Goal: Task Accomplishment & Management: Manage account settings

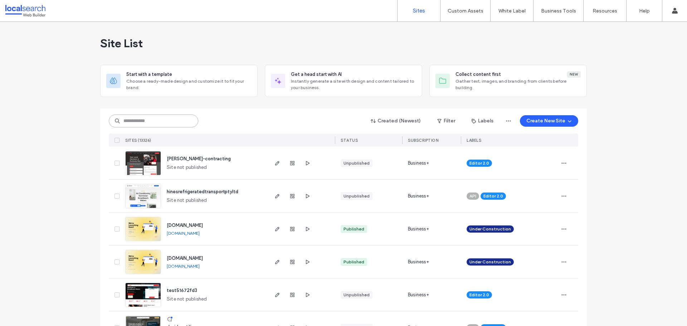
click at [156, 118] on input at bounding box center [153, 120] width 89 height 13
paste input "********"
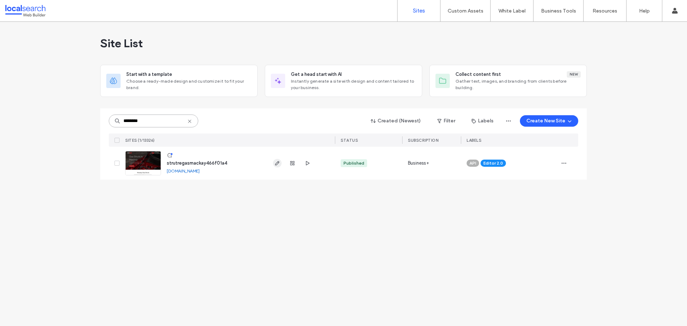
type input "********"
click at [280, 166] on icon "button" at bounding box center [277, 163] width 6 height 6
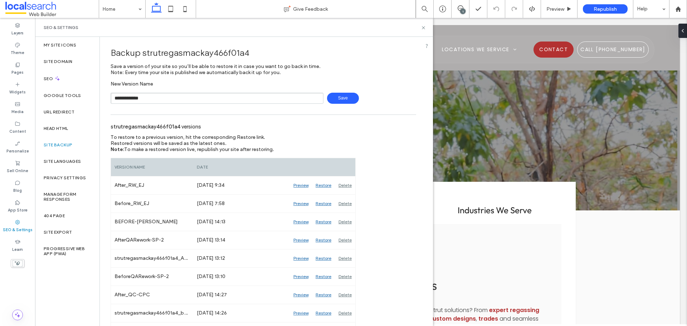
click at [343, 95] on span "Save" at bounding box center [343, 98] width 32 height 11
click at [184, 99] on input "**********" at bounding box center [217, 98] width 213 height 11
type input "**********"
click at [336, 98] on span "Save" at bounding box center [343, 98] width 32 height 11
click at [425, 26] on icon at bounding box center [423, 27] width 5 height 5
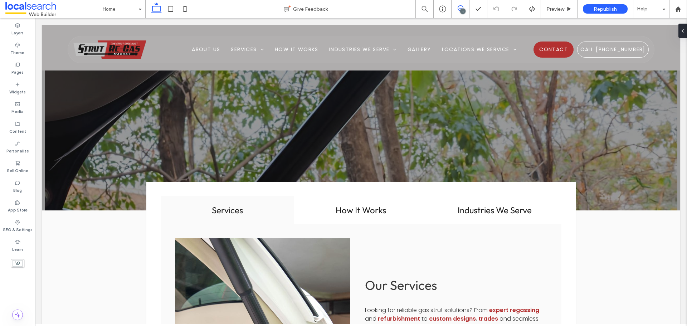
click at [460, 8] on icon at bounding box center [461, 8] width 6 height 6
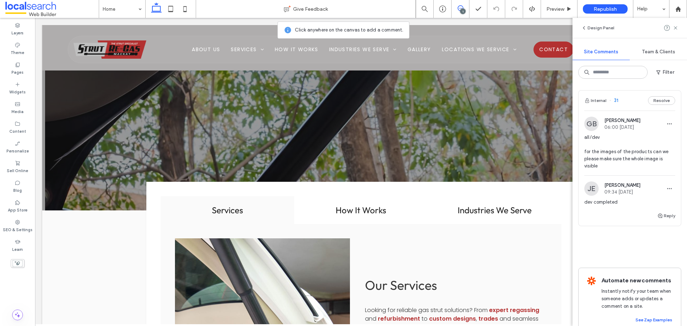
click at [590, 123] on img at bounding box center [591, 124] width 14 height 14
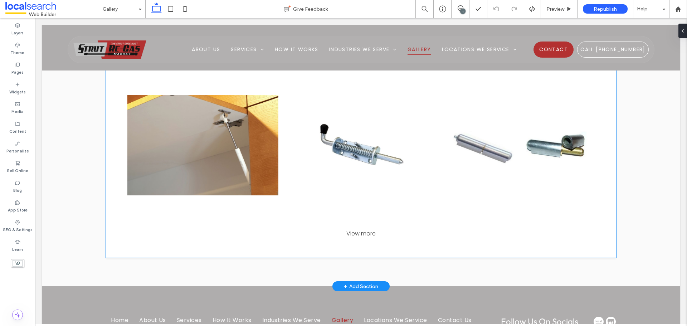
scroll to position [756, 0]
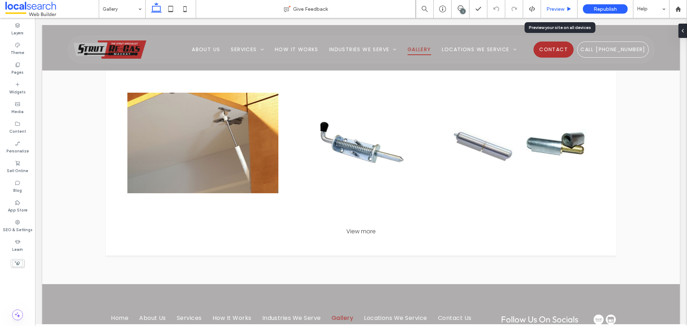
click at [555, 9] on span "Preview" at bounding box center [555, 9] width 18 height 6
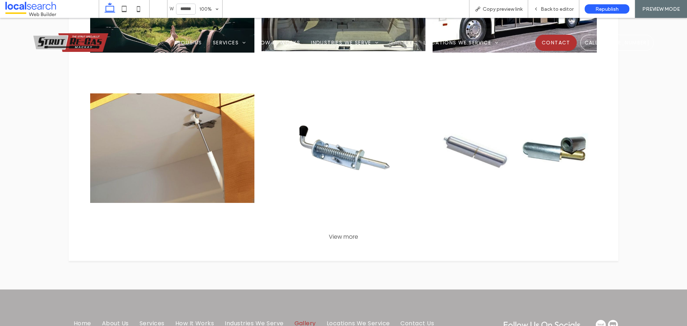
scroll to position [765, 0]
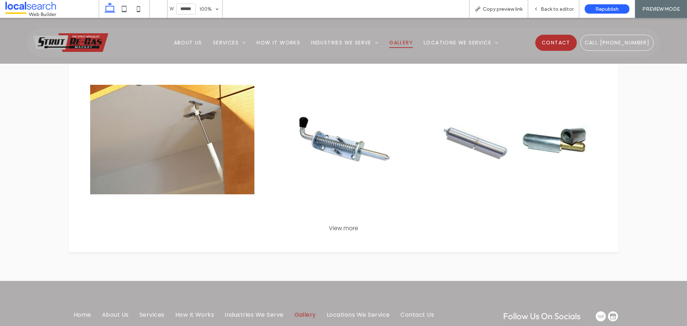
click at [348, 228] on div "View more" at bounding box center [343, 228] width 521 height 9
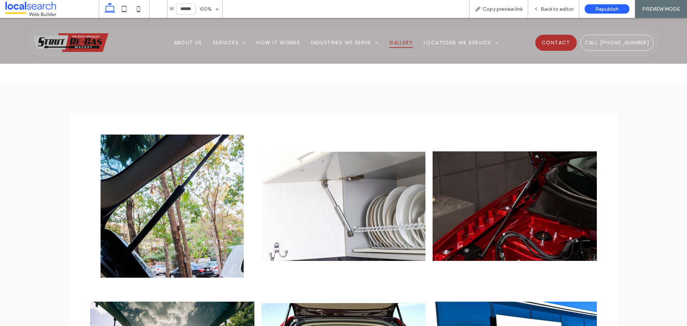
scroll to position [392, 0]
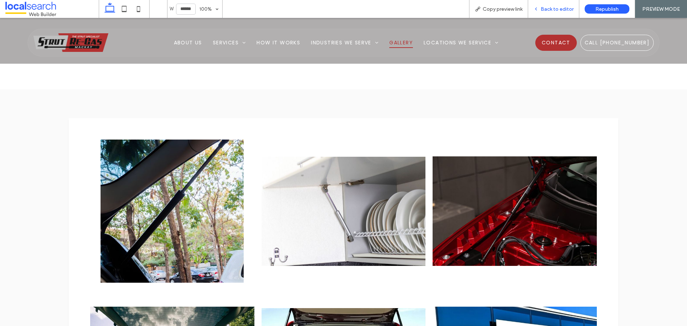
click at [553, 11] on span "Back to editor" at bounding box center [557, 9] width 33 height 6
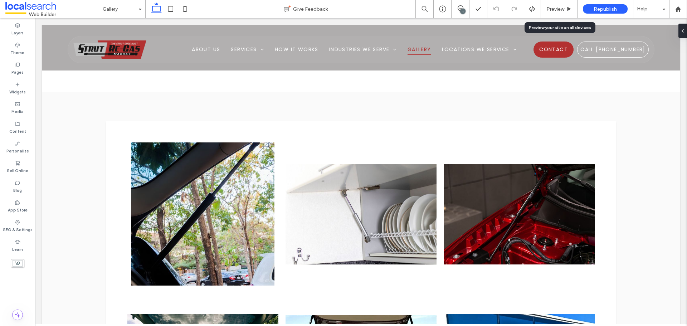
scroll to position [384, 0]
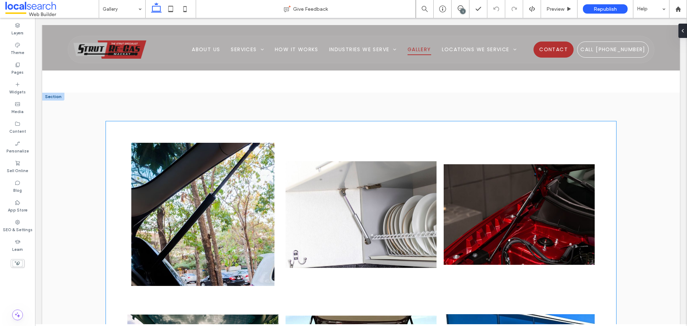
click at [391, 228] on link at bounding box center [361, 214] width 160 height 152
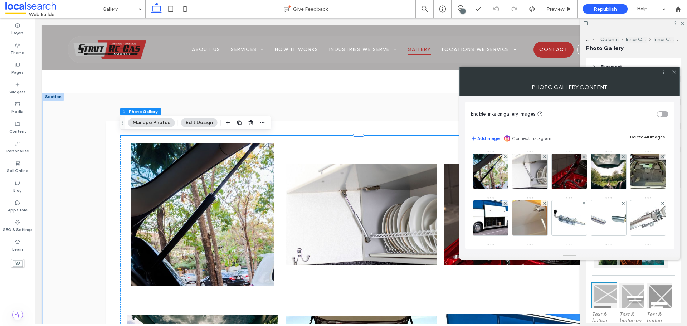
click at [674, 73] on icon at bounding box center [673, 71] width 5 height 5
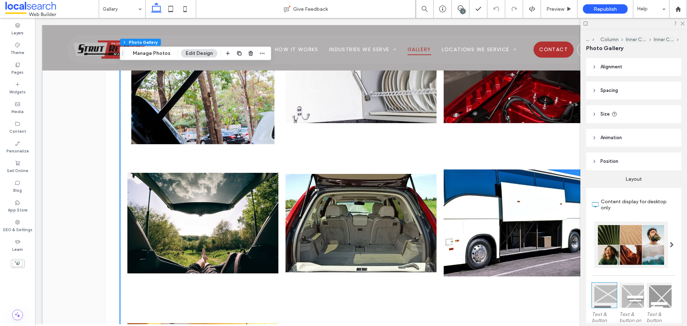
scroll to position [527, 0]
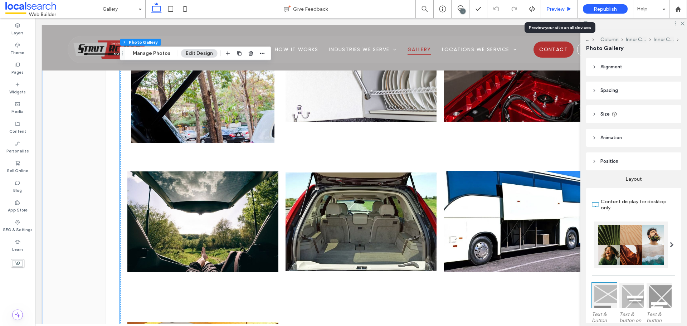
click at [558, 11] on span "Preview" at bounding box center [555, 9] width 18 height 6
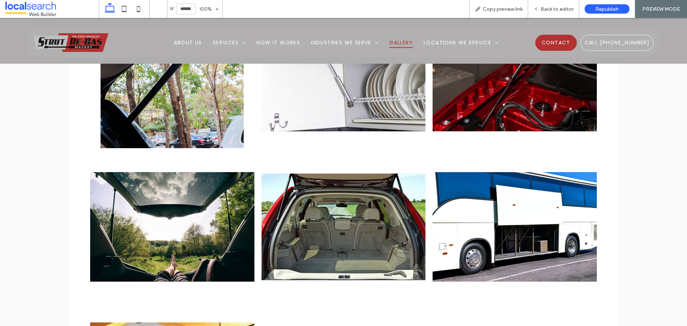
scroll to position [536, 0]
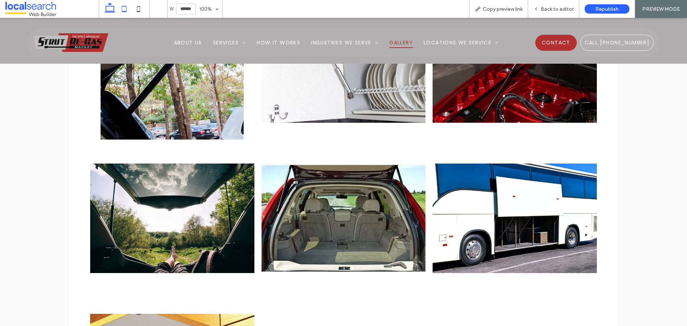
click at [127, 5] on icon at bounding box center [124, 9] width 14 height 14
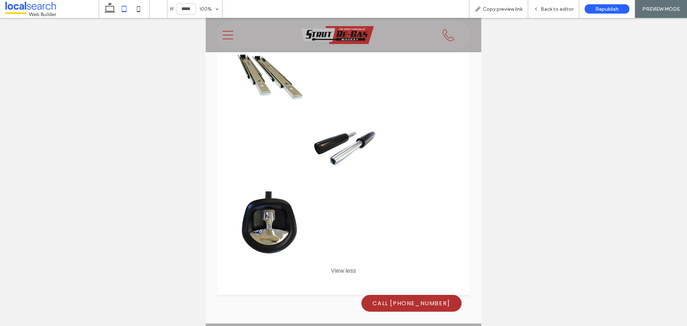
scroll to position [1111, 0]
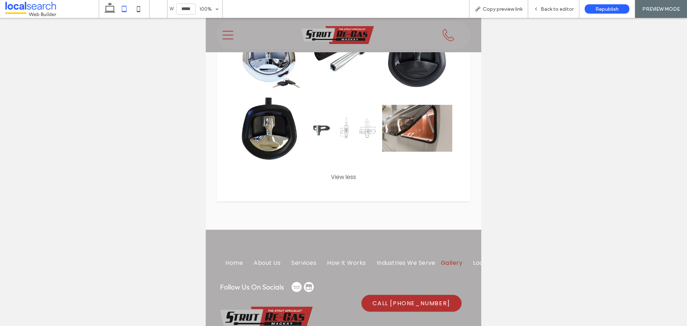
click at [338, 172] on div "View less" at bounding box center [343, 176] width 225 height 9
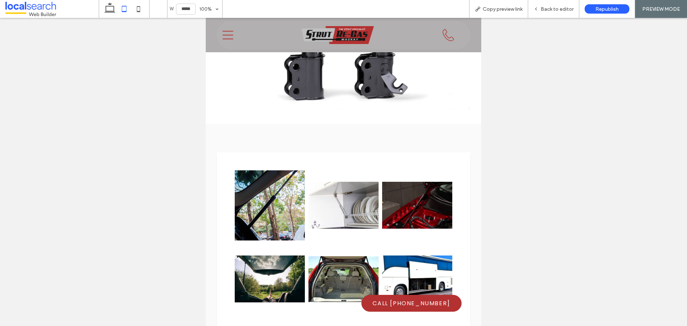
scroll to position [356, 0]
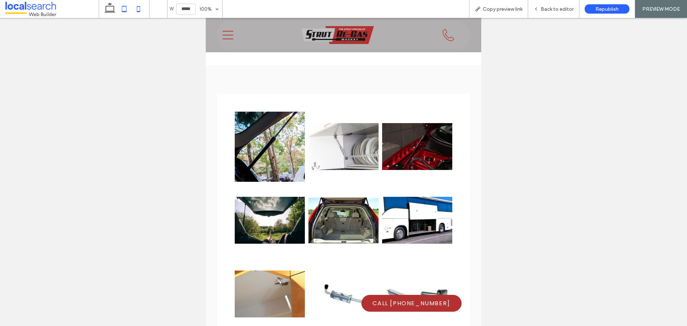
click at [137, 5] on icon at bounding box center [138, 9] width 14 height 14
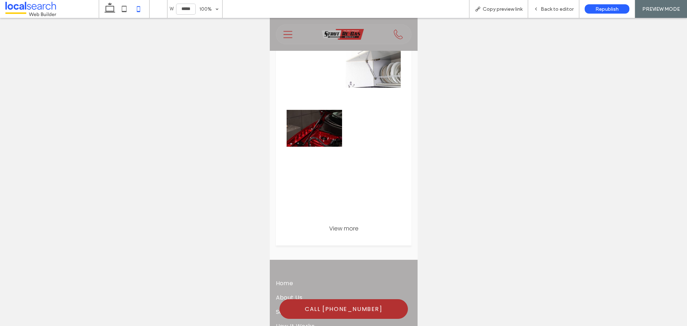
scroll to position [323, 0]
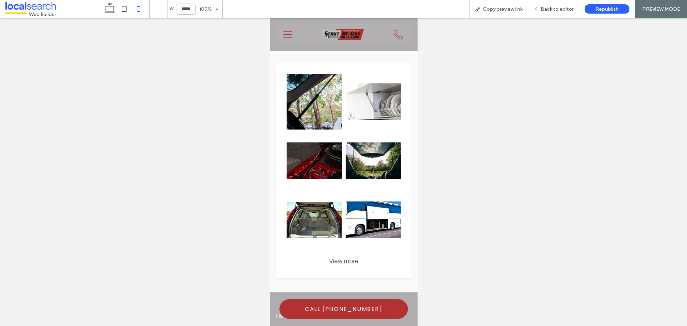
click at [336, 257] on div "View more" at bounding box center [344, 261] width 122 height 9
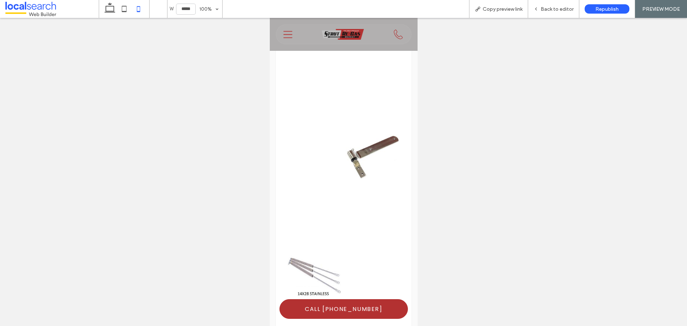
scroll to position [609, 0]
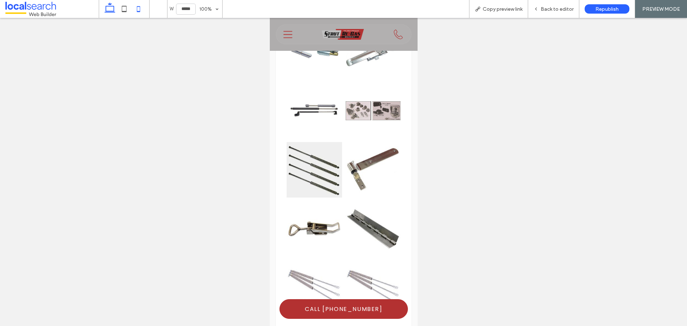
click at [111, 15] on icon at bounding box center [110, 9] width 14 height 14
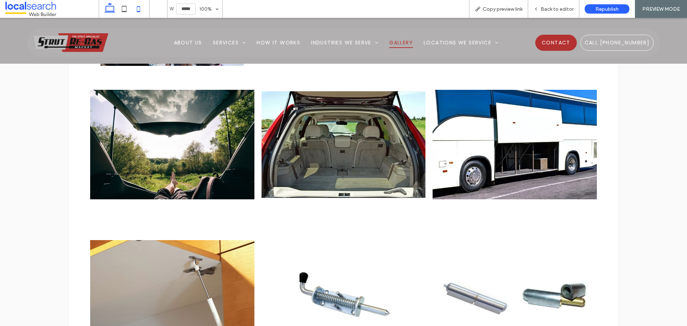
type input "******"
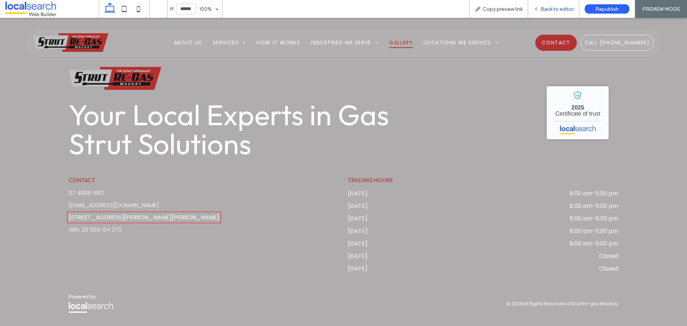
click at [557, 9] on span "Back to editor" at bounding box center [557, 9] width 33 height 6
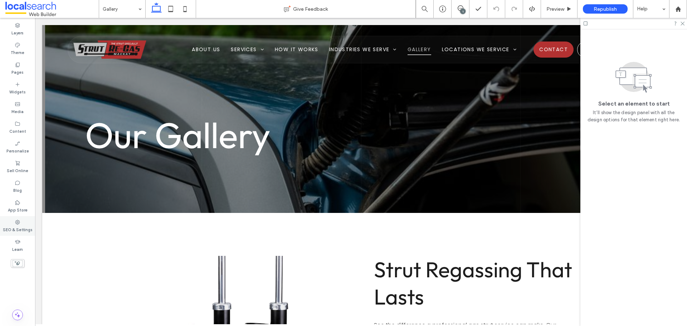
click at [16, 230] on label "SEO & Settings" at bounding box center [18, 229] width 30 height 8
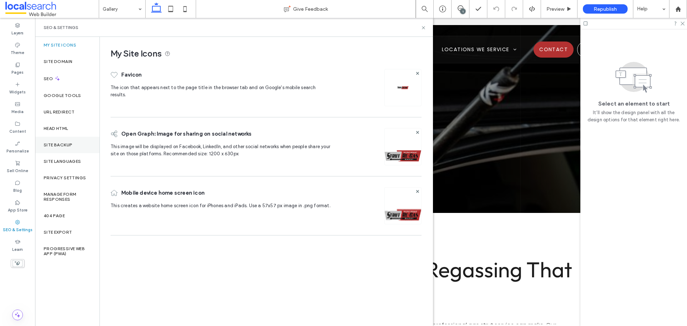
click at [74, 141] on div "Site Backup" at bounding box center [67, 145] width 64 height 16
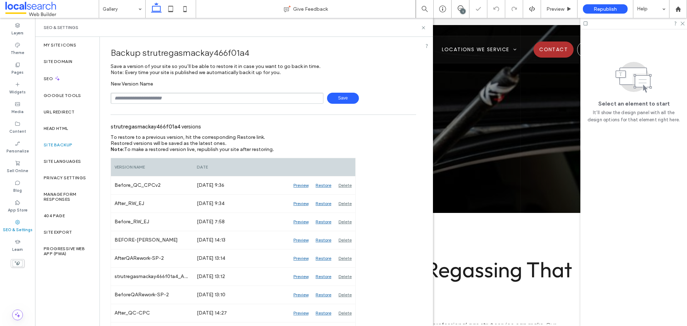
click at [200, 103] on input "text" at bounding box center [217, 98] width 213 height 11
click at [332, 95] on span "Save" at bounding box center [343, 98] width 32 height 11
click at [257, 99] on input "**********" at bounding box center [217, 98] width 213 height 11
type input "**********"
click at [328, 97] on span "Save" at bounding box center [343, 98] width 32 height 11
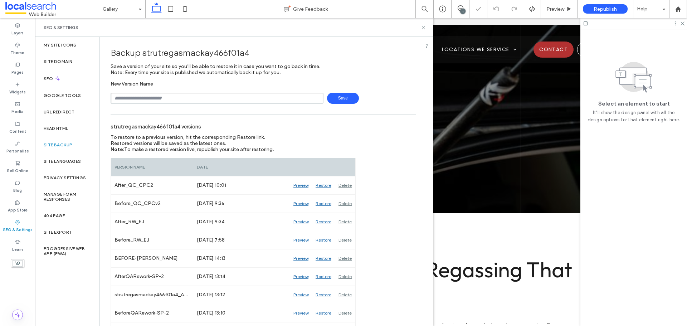
click at [424, 28] on use at bounding box center [423, 27] width 3 height 3
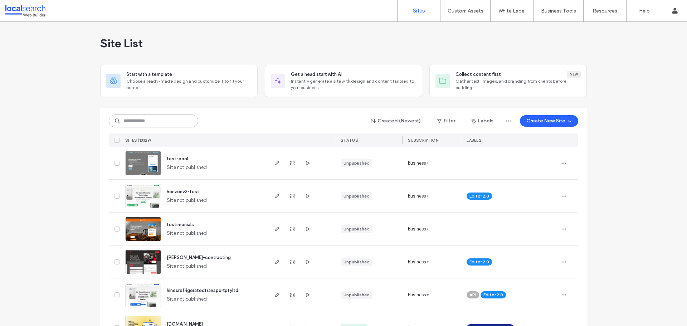
click at [153, 122] on input at bounding box center [153, 120] width 89 height 13
paste input "********"
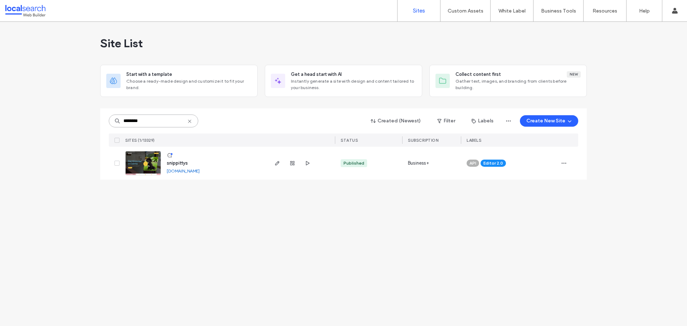
type input "********"
click at [87, 202] on div "Site List Start with a template Choose a ready-made design and customize it to …" at bounding box center [343, 174] width 687 height 304
click at [275, 161] on icon "button" at bounding box center [277, 163] width 6 height 6
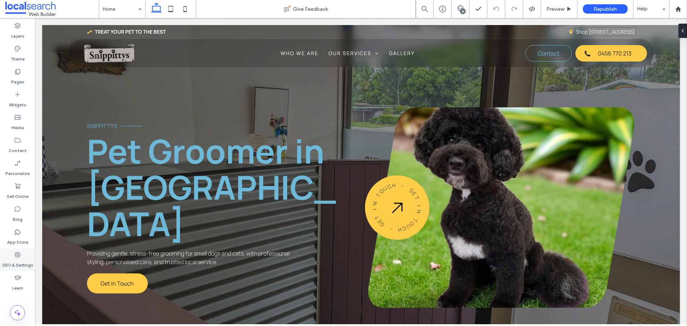
click at [22, 263] on label "SEO & Settings" at bounding box center [17, 263] width 31 height 10
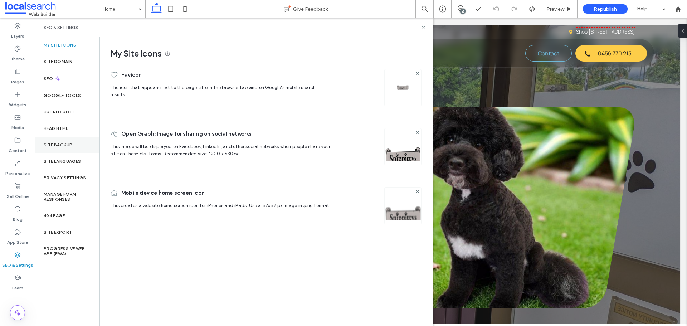
click at [67, 147] on label "Site Backup" at bounding box center [58, 144] width 29 height 5
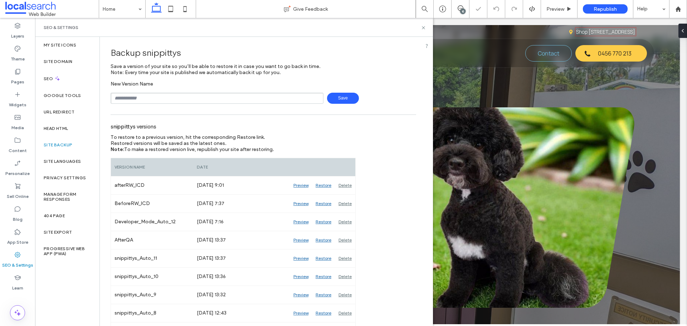
click at [153, 89] on div "New Version Name Save" at bounding box center [264, 92] width 306 height 23
click at [181, 101] on input "text" at bounding box center [217, 98] width 213 height 11
type input "**********"
click at [334, 92] on div "**********" at bounding box center [264, 92] width 306 height 23
click at [338, 102] on span "Save" at bounding box center [343, 98] width 32 height 11
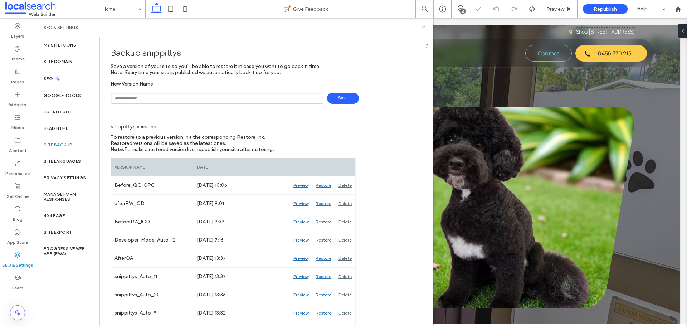
click at [424, 29] on icon at bounding box center [423, 27] width 5 height 5
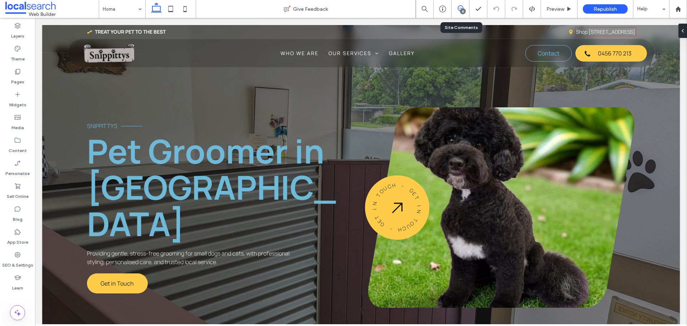
click at [463, 8] on span at bounding box center [460, 8] width 18 height 6
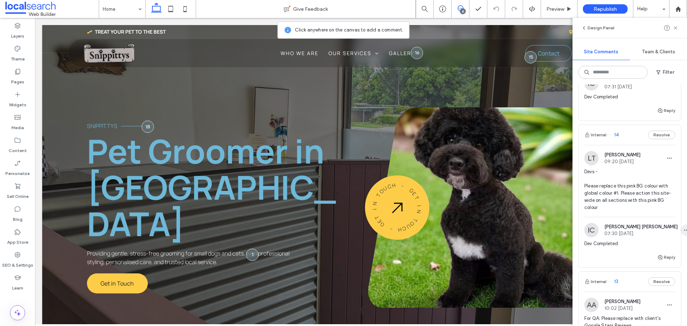
scroll to position [715, 0]
click at [591, 161] on img at bounding box center [591, 159] width 14 height 14
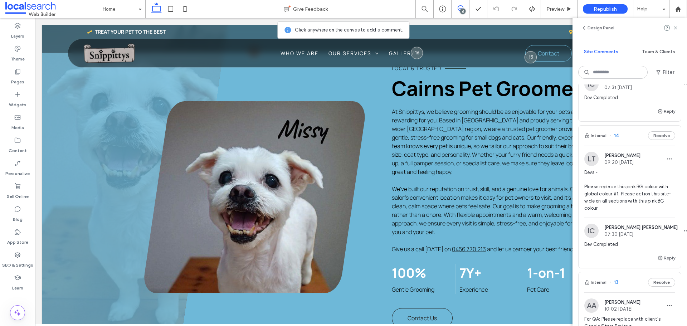
scroll to position [354, 0]
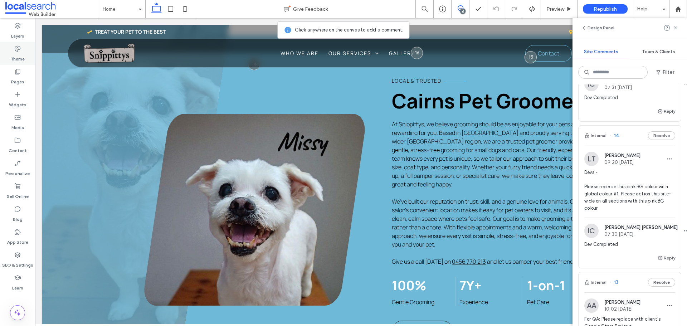
click at [19, 51] on icon at bounding box center [17, 48] width 7 height 7
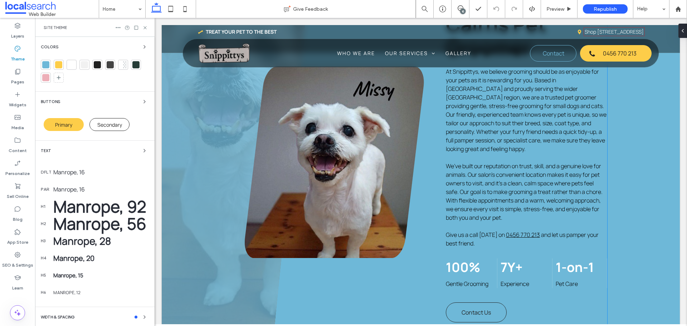
scroll to position [461, 0]
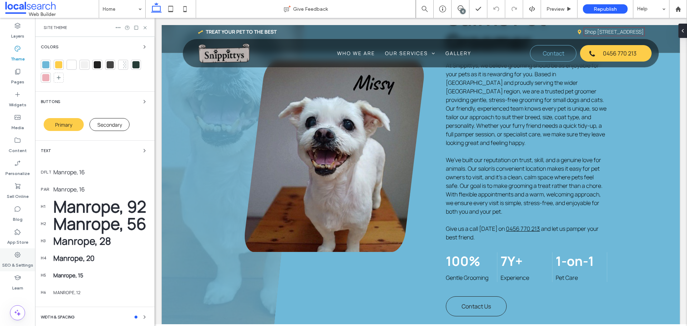
click at [4, 257] on div "SEO & Settings" at bounding box center [17, 259] width 35 height 23
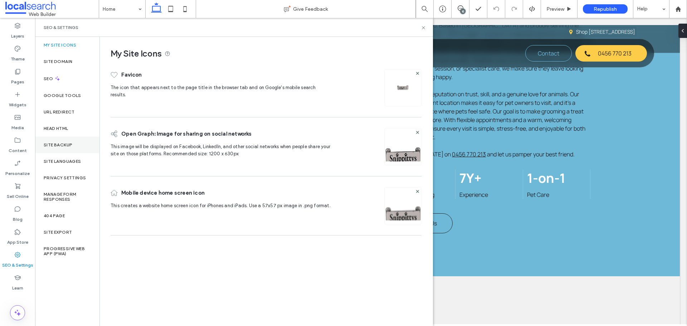
click at [82, 145] on div "Site Backup" at bounding box center [67, 145] width 64 height 16
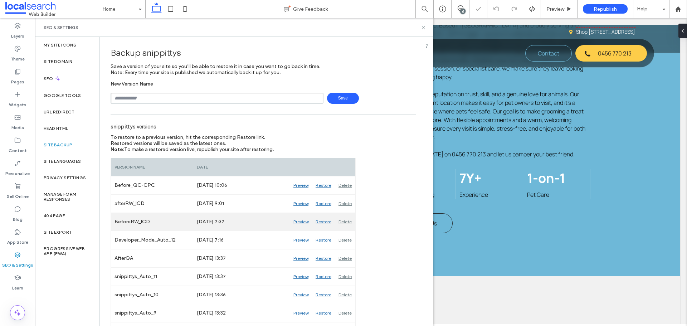
click at [302, 221] on div "Preview" at bounding box center [301, 222] width 22 height 18
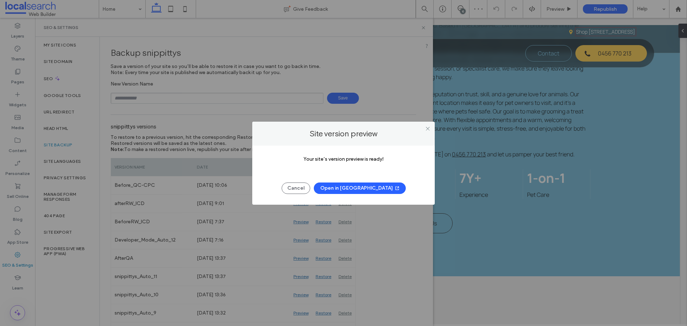
click at [357, 189] on button "Open in New Tab" at bounding box center [360, 187] width 92 height 11
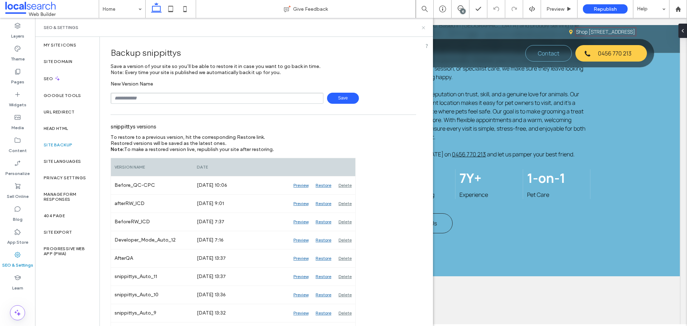
click at [424, 27] on icon at bounding box center [423, 27] width 5 height 5
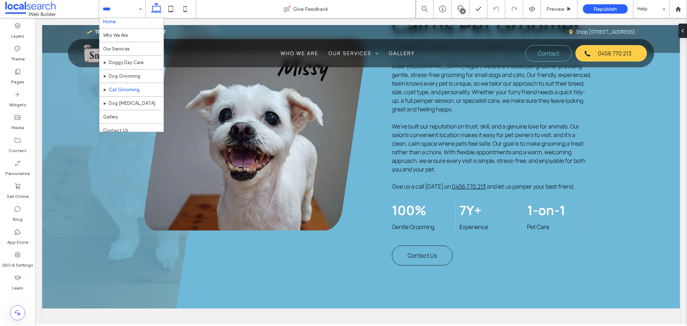
scroll to position [0, 0]
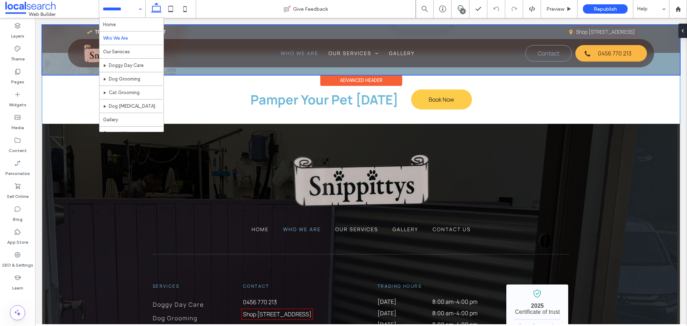
scroll to position [429, 0]
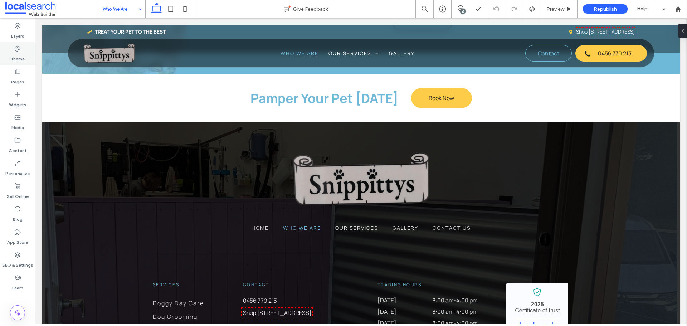
click at [24, 48] on div "Theme" at bounding box center [17, 53] width 35 height 23
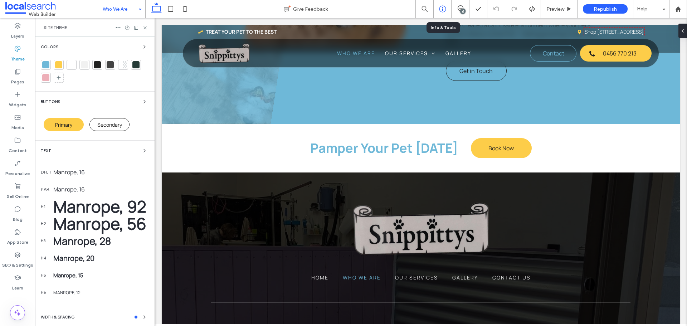
click at [446, 10] on div at bounding box center [443, 8] width 18 height 7
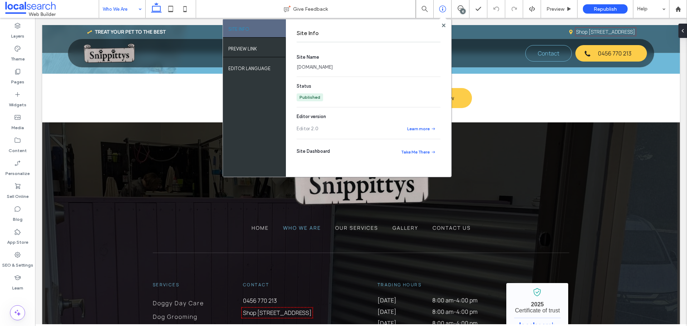
click at [333, 67] on link "snippittys.webbuilder.localsearch.com.au" at bounding box center [315, 67] width 36 height 7
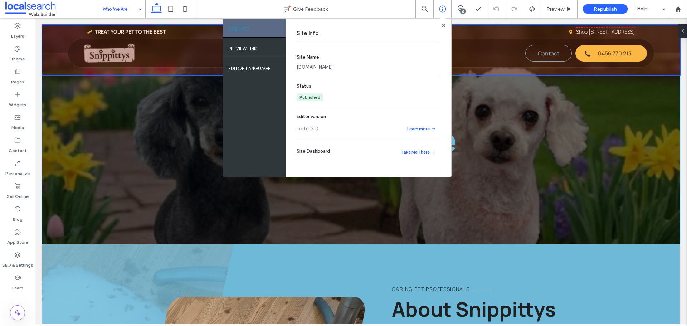
scroll to position [0, 0]
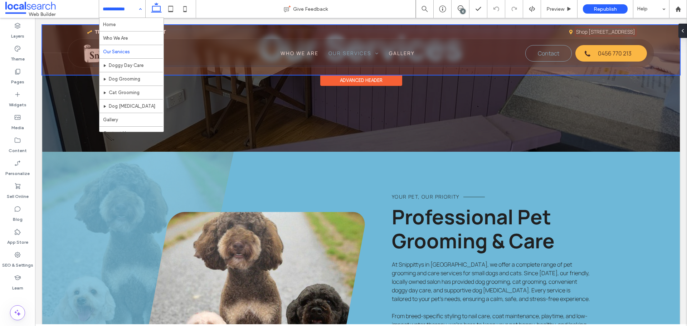
scroll to position [49, 0]
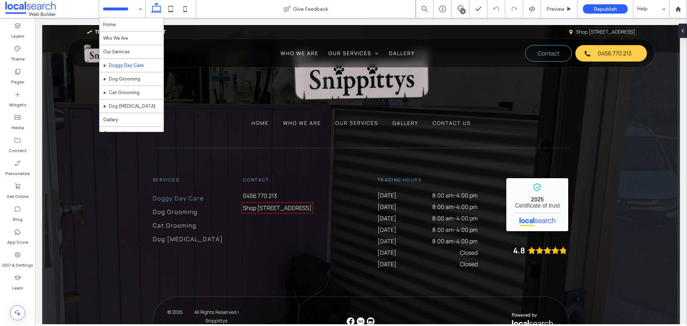
scroll to position [1431, 0]
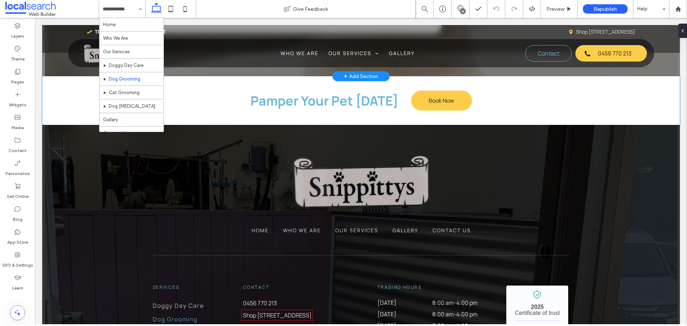
scroll to position [1359, 0]
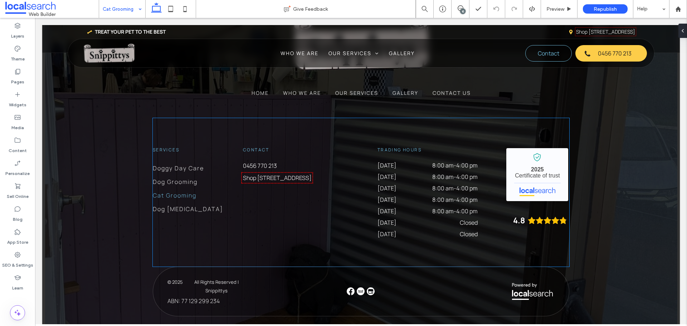
scroll to position [1437, 0]
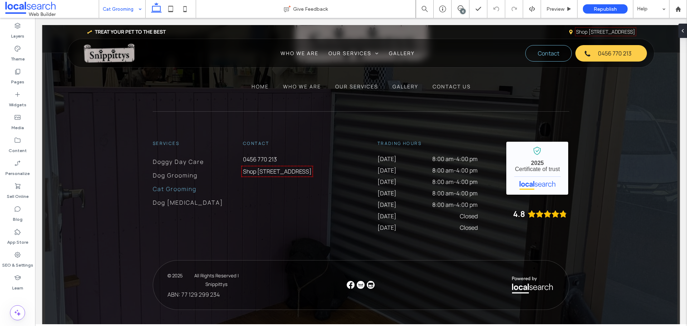
click at [136, 13] on div "Cat Grooming" at bounding box center [122, 9] width 46 height 18
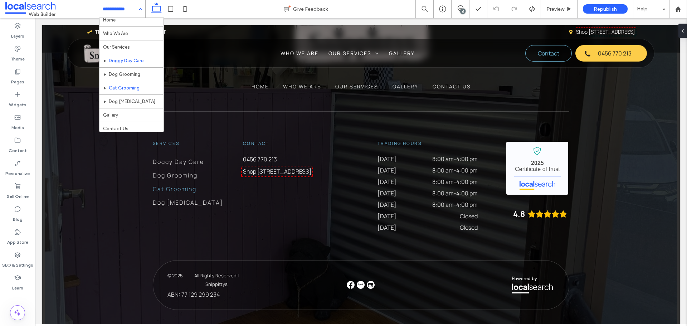
scroll to position [8, 0]
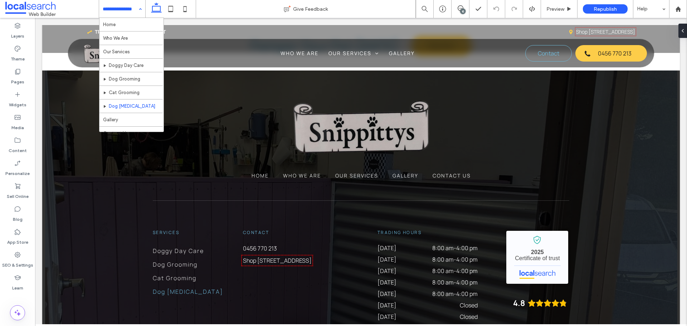
click at [119, 7] on input at bounding box center [120, 9] width 35 height 18
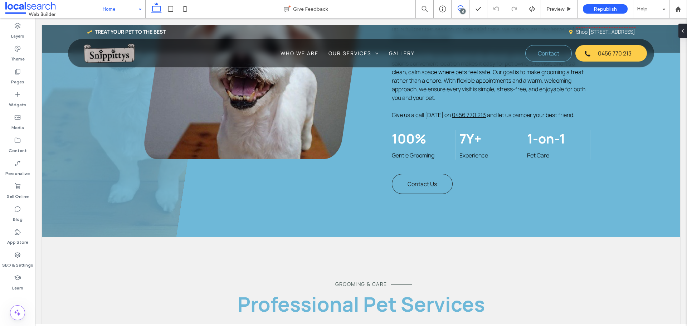
click at [458, 7] on icon at bounding box center [461, 8] width 6 height 6
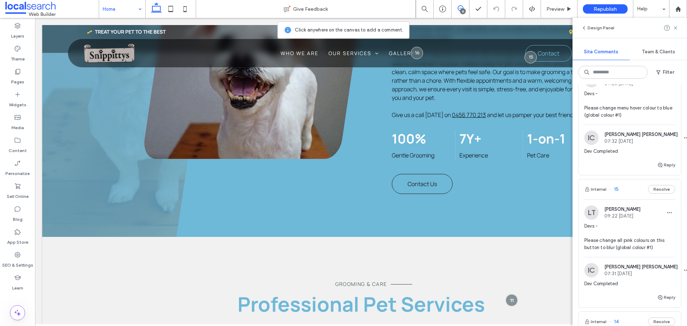
scroll to position [537, 0]
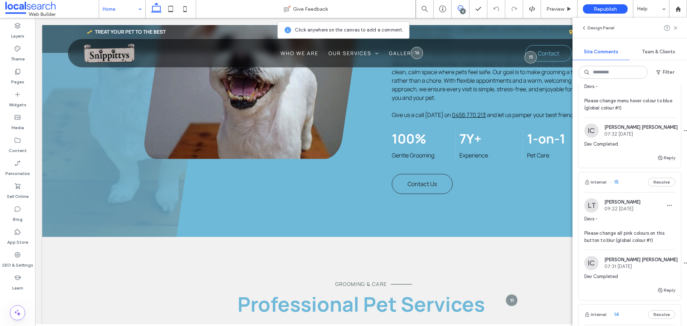
click at [596, 205] on img at bounding box center [591, 205] width 14 height 14
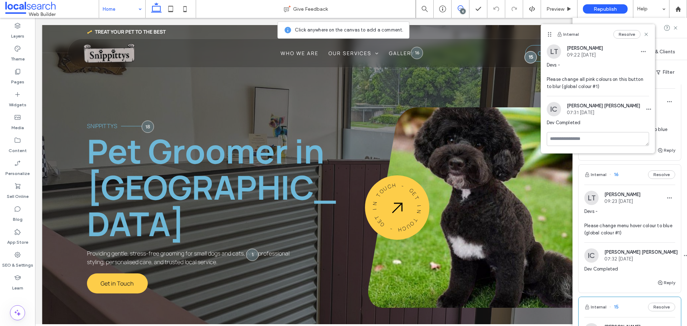
scroll to position [394, 0]
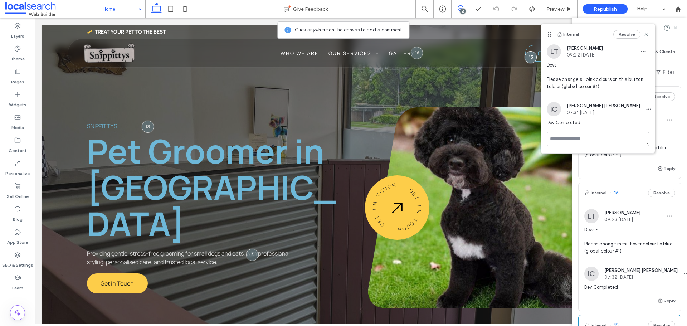
click at [594, 216] on img at bounding box center [591, 216] width 14 height 14
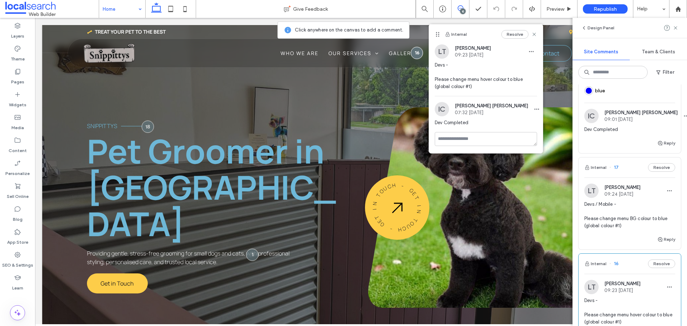
scroll to position [322, 0]
click at [591, 191] on img at bounding box center [591, 191] width 14 height 14
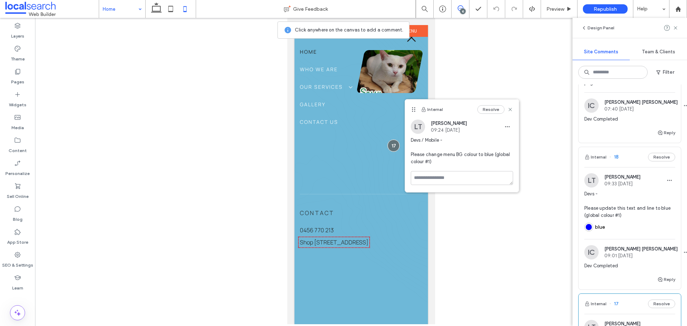
scroll to position [179, 0]
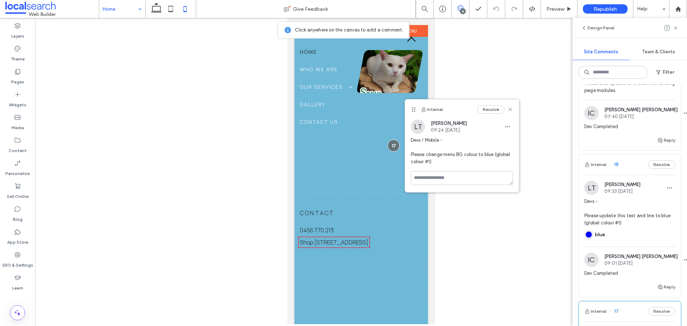
click at [591, 188] on img at bounding box center [591, 188] width 14 height 14
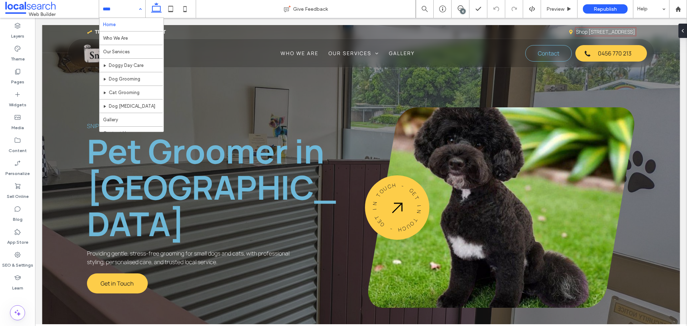
scroll to position [0, 0]
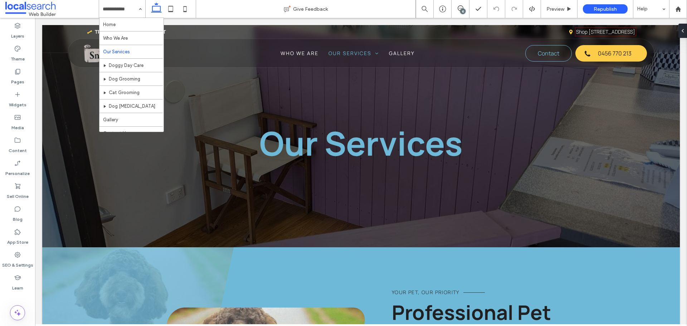
click at [120, 10] on input at bounding box center [120, 9] width 35 height 18
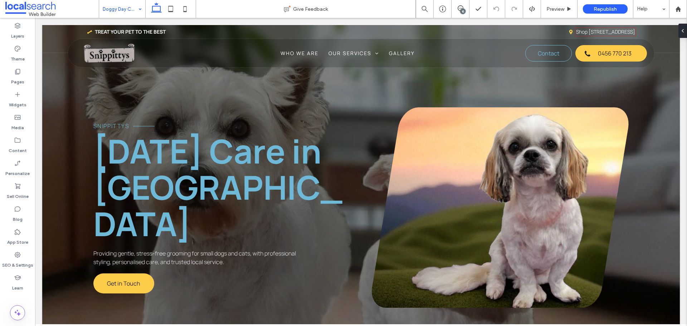
click at [122, 6] on input at bounding box center [120, 9] width 35 height 18
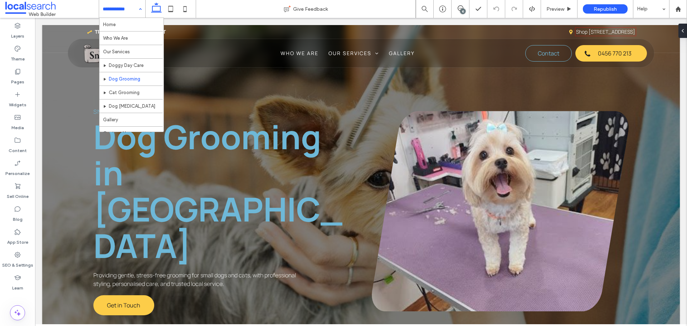
click at [127, 6] on input at bounding box center [120, 9] width 35 height 18
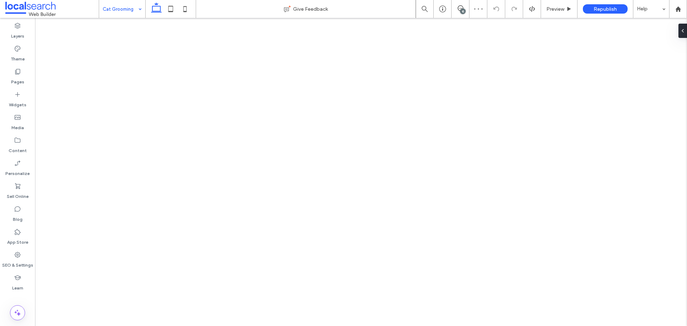
click at [127, 12] on input at bounding box center [120, 9] width 35 height 18
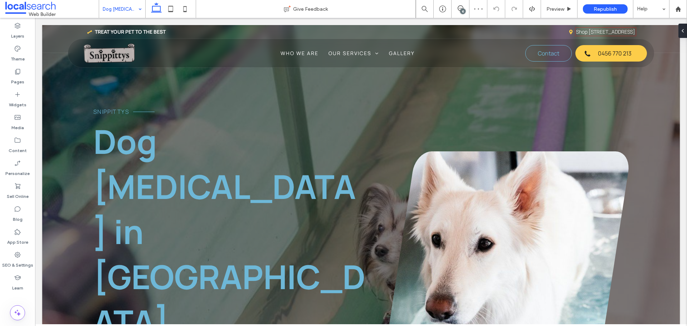
click at [115, 13] on input at bounding box center [120, 9] width 35 height 18
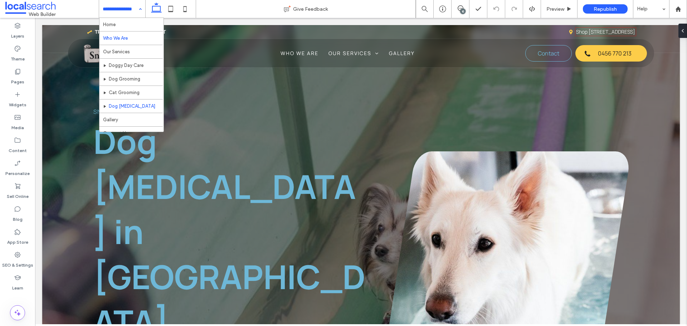
scroll to position [8, 0]
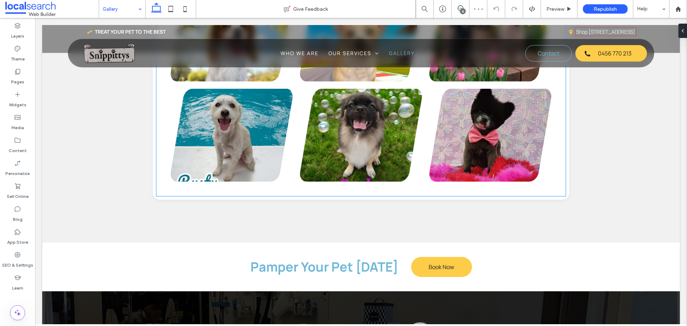
scroll to position [572, 0]
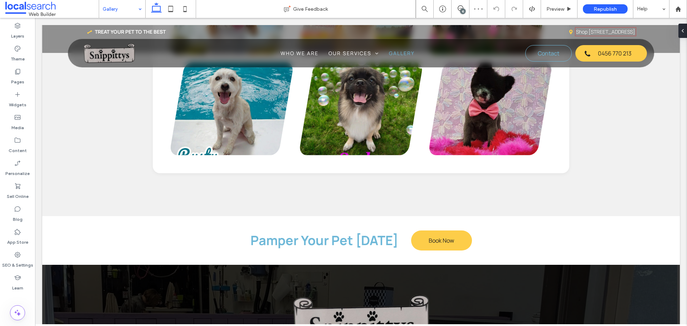
click at [107, 7] on input at bounding box center [120, 9] width 35 height 18
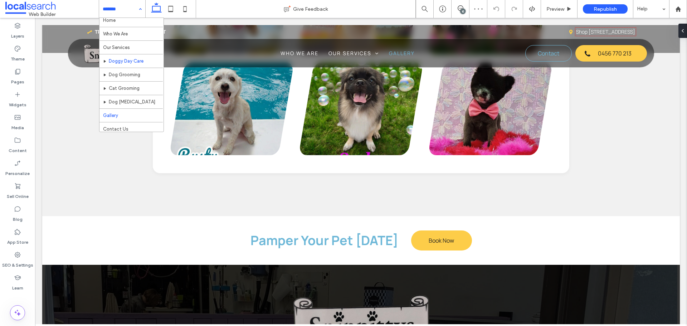
scroll to position [8, 0]
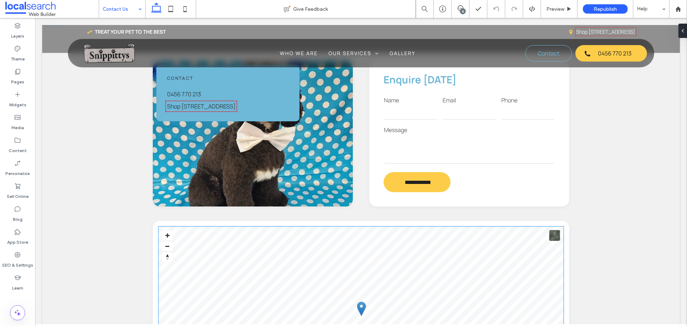
scroll to position [215, 0]
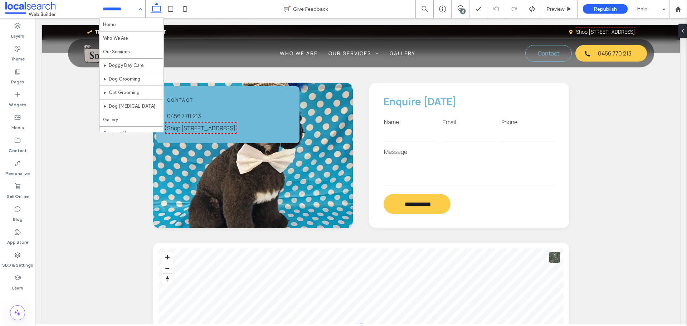
click at [123, 3] on input at bounding box center [120, 9] width 35 height 18
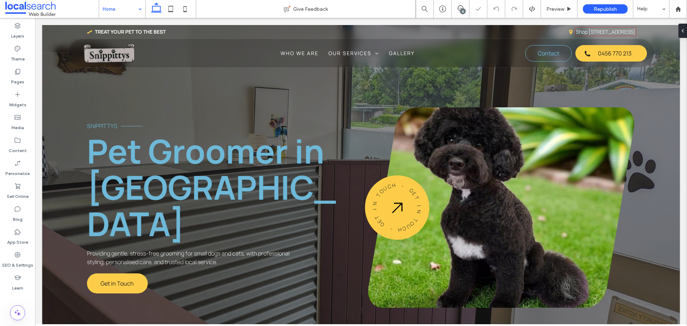
click at [464, 11] on div "15" at bounding box center [462, 11] width 5 height 5
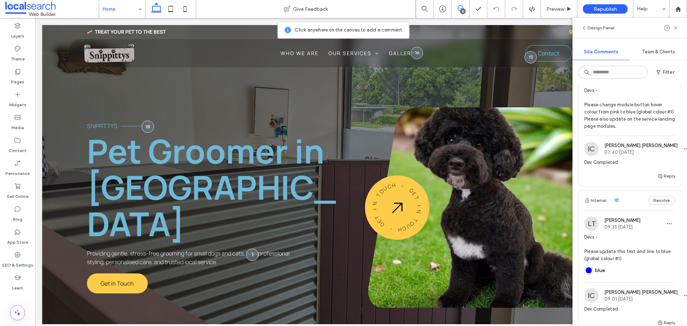
scroll to position [107, 0]
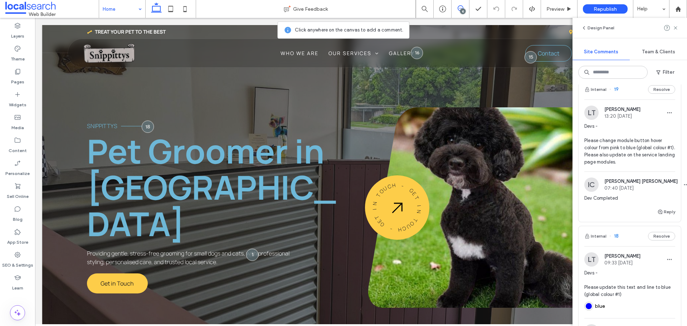
click at [588, 114] on img at bounding box center [591, 113] width 14 height 14
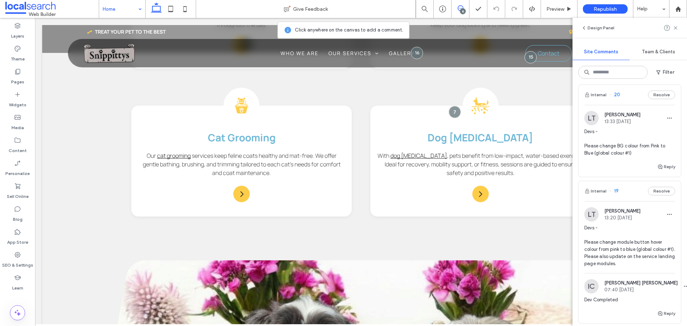
scroll to position [0, 0]
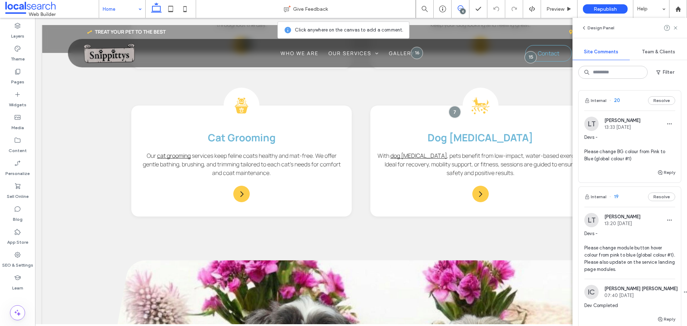
click at [594, 123] on img at bounding box center [591, 124] width 14 height 14
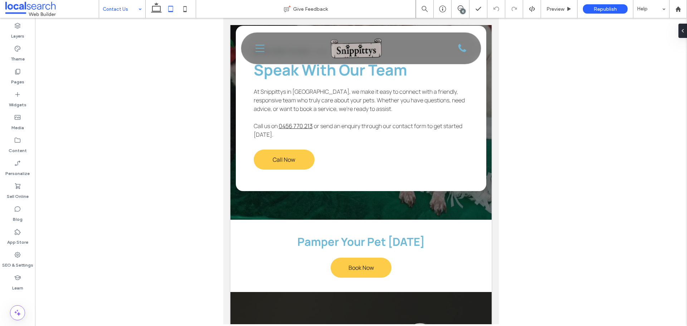
scroll to position [680, 0]
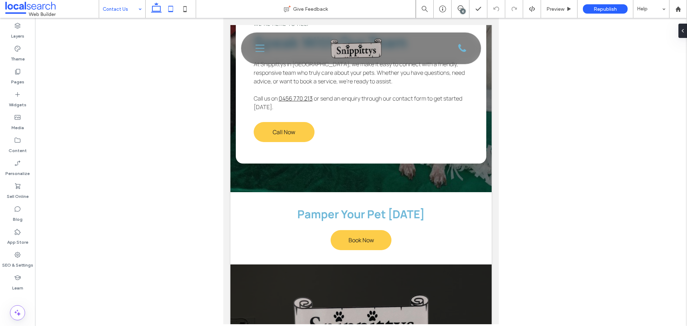
click at [150, 15] on icon at bounding box center [156, 9] width 14 height 14
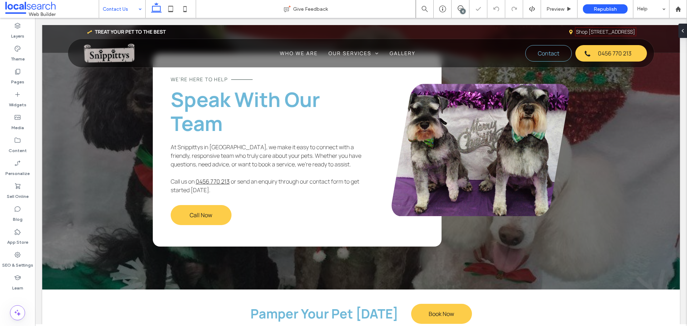
scroll to position [894, 0]
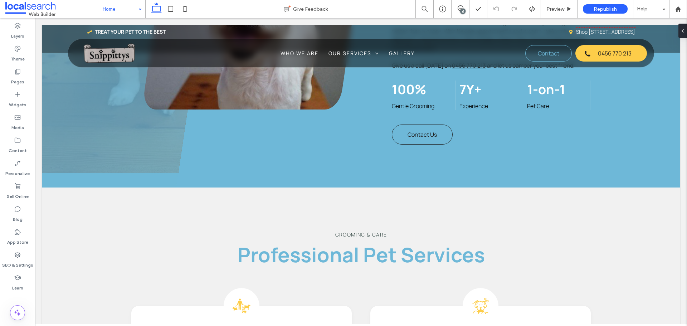
scroll to position [261, 0]
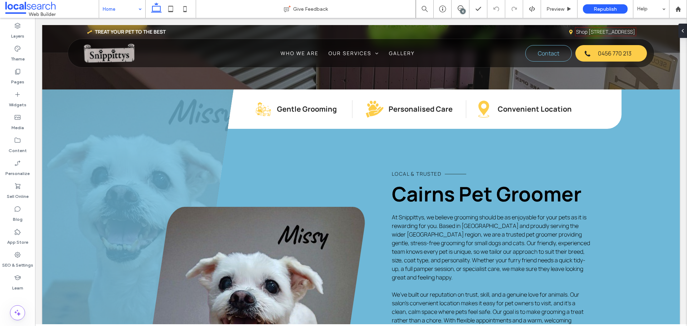
click at [120, 6] on input at bounding box center [120, 9] width 35 height 18
click at [137, 10] on div "Who We Are" at bounding box center [122, 9] width 46 height 18
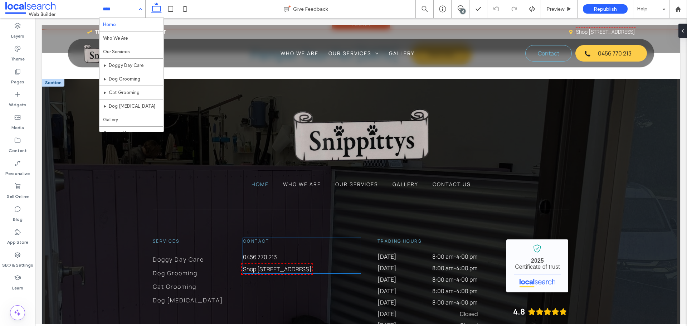
scroll to position [2300, 0]
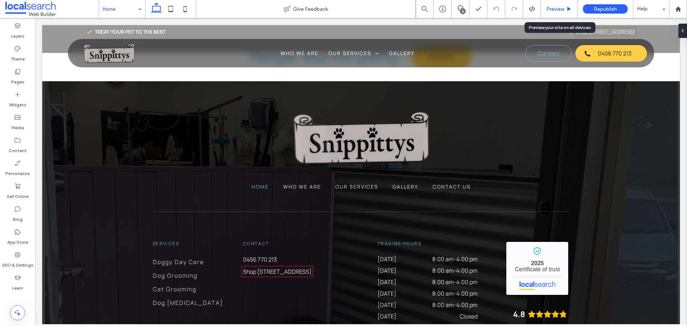
click at [554, 9] on span "Preview" at bounding box center [555, 9] width 18 height 6
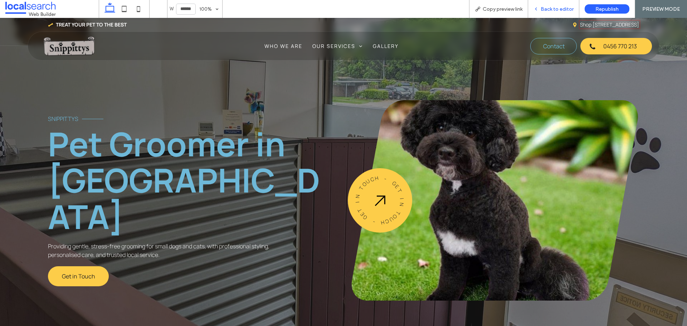
click at [562, 11] on span "Back to editor" at bounding box center [557, 9] width 33 height 6
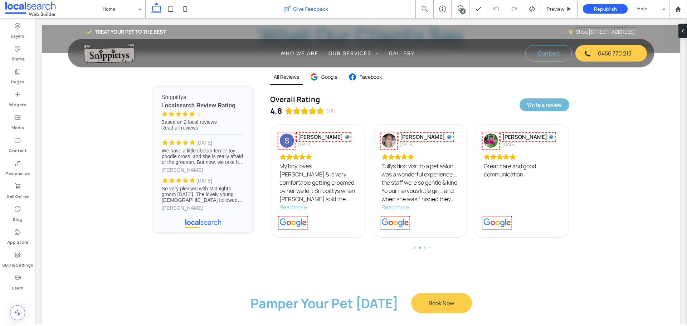
scroll to position [2111, 0]
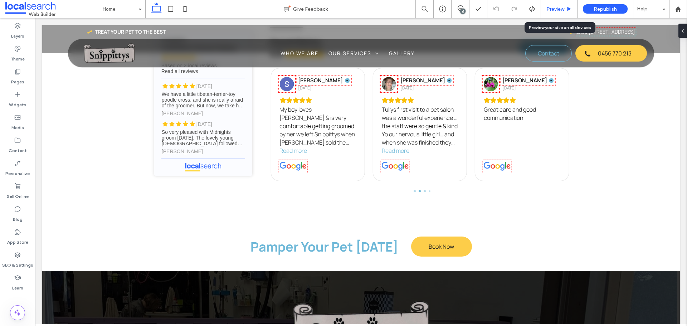
click at [549, 5] on div "Preview" at bounding box center [559, 9] width 36 height 18
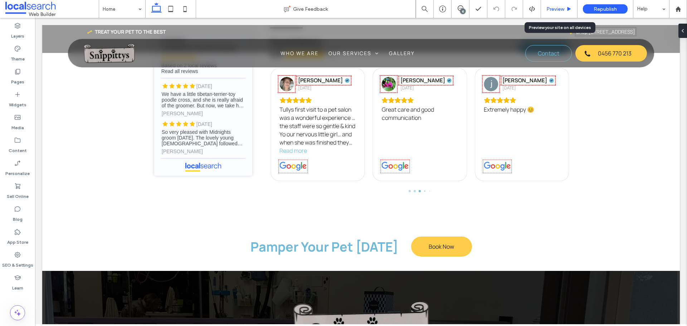
drag, startPoint x: 555, startPoint y: 8, endPoint x: 551, endPoint y: 231, distance: 224.0
click at [555, 8] on span "Preview" at bounding box center [555, 9] width 18 height 6
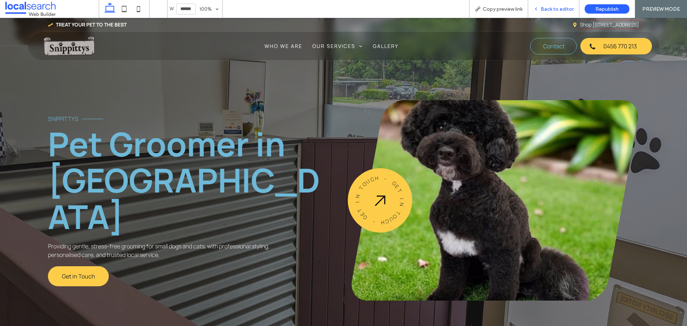
click at [550, 8] on span "Back to editor" at bounding box center [557, 9] width 33 height 6
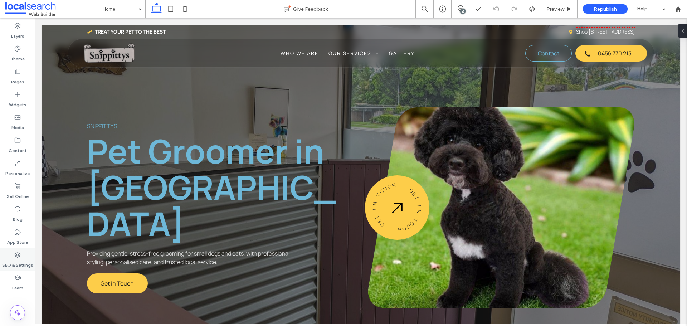
click at [28, 250] on div "SEO & Settings" at bounding box center [17, 259] width 35 height 23
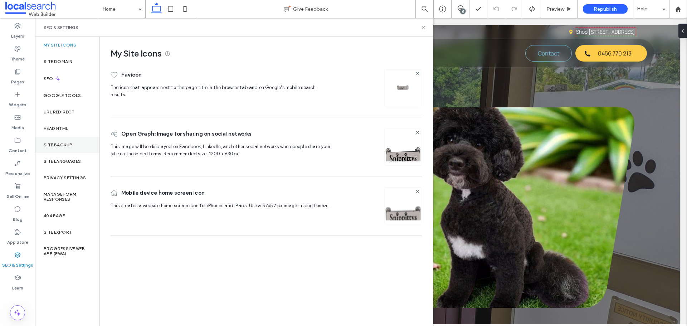
click at [78, 144] on div "Site Backup" at bounding box center [67, 145] width 64 height 16
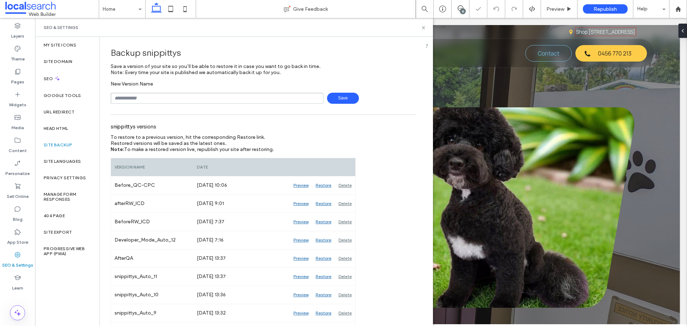
click at [158, 98] on input "text" at bounding box center [217, 98] width 213 height 11
click at [212, 96] on input "text" at bounding box center [217, 98] width 213 height 11
type input "**********"
click at [330, 99] on span "Save" at bounding box center [343, 98] width 32 height 11
click at [424, 27] on icon at bounding box center [423, 27] width 5 height 5
